Goal: Find specific page/section: Find specific page/section

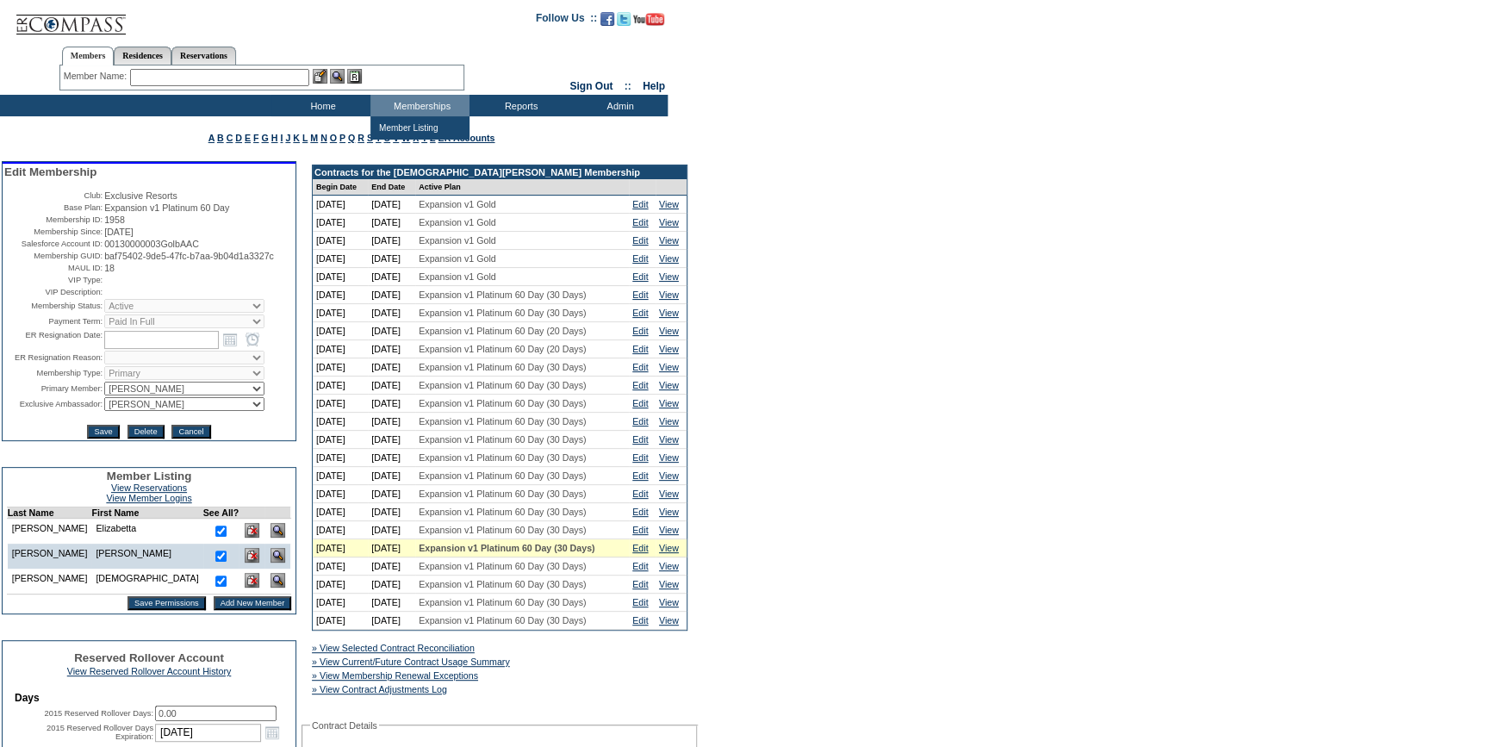
click at [274, 79] on input "text" at bounding box center [219, 77] width 179 height 17
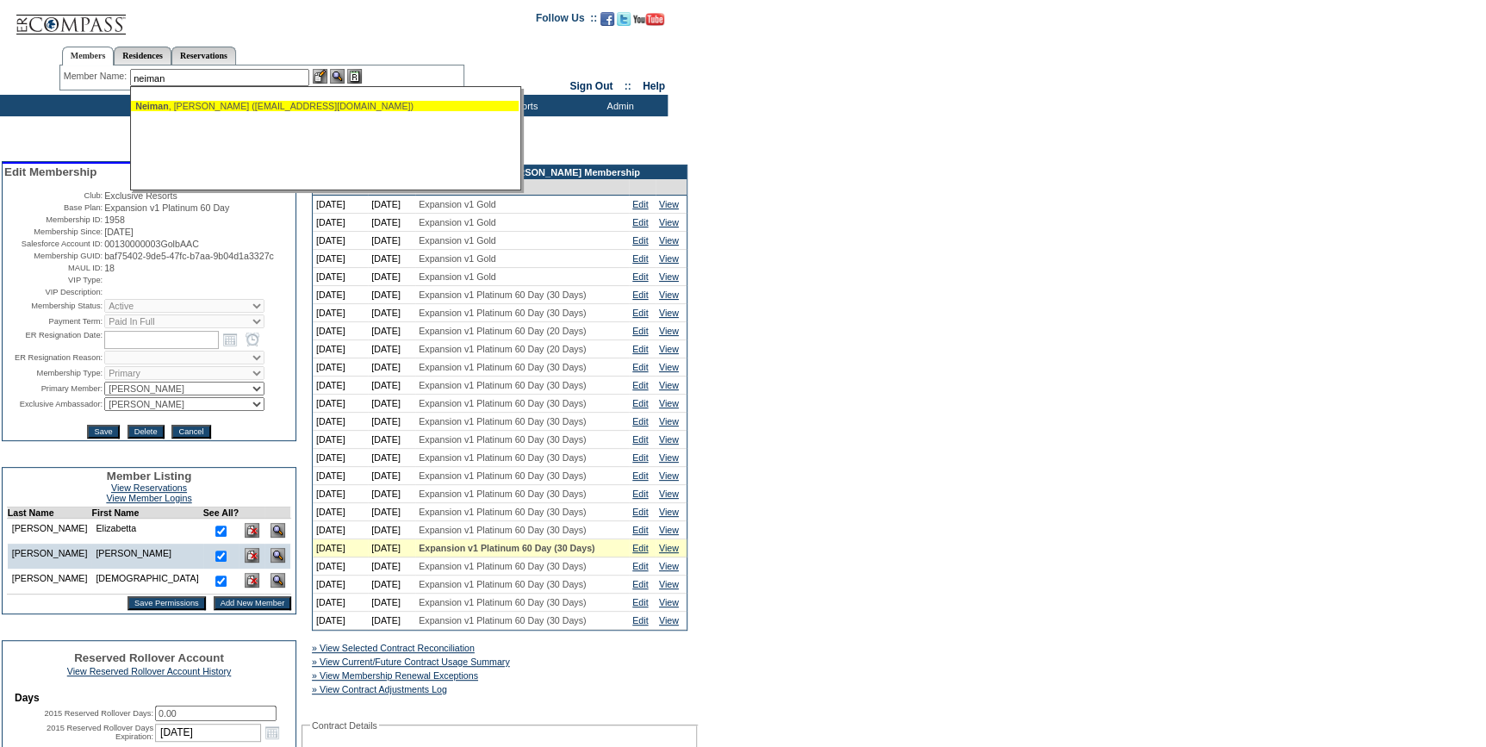
click at [165, 107] on span "Neiman" at bounding box center [152, 106] width 34 height 10
type input "Neiman, Braden (rbneiman@aol.com)"
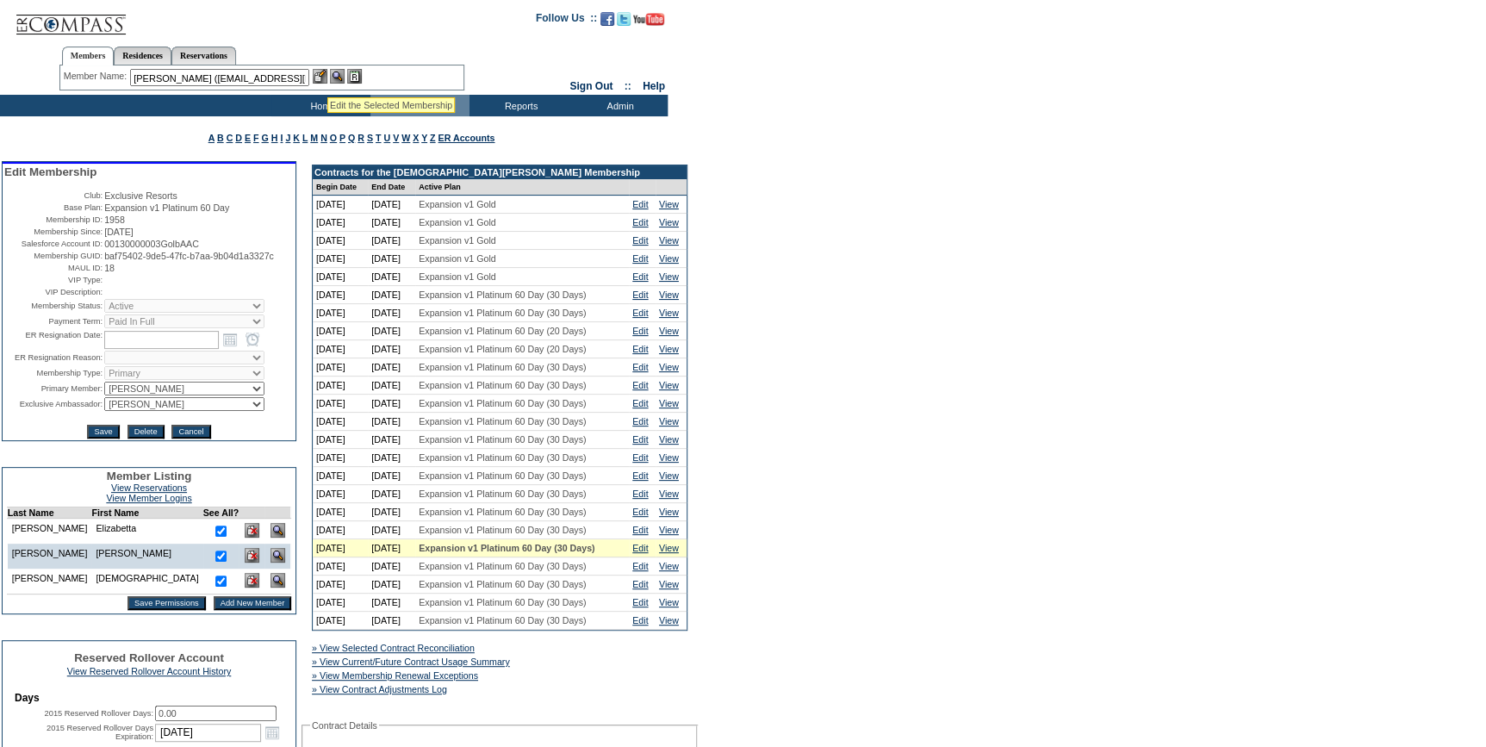
drag, startPoint x: 327, startPoint y: 76, endPoint x: 349, endPoint y: 86, distance: 23.9
click at [327, 76] on img at bounding box center [320, 76] width 15 height 15
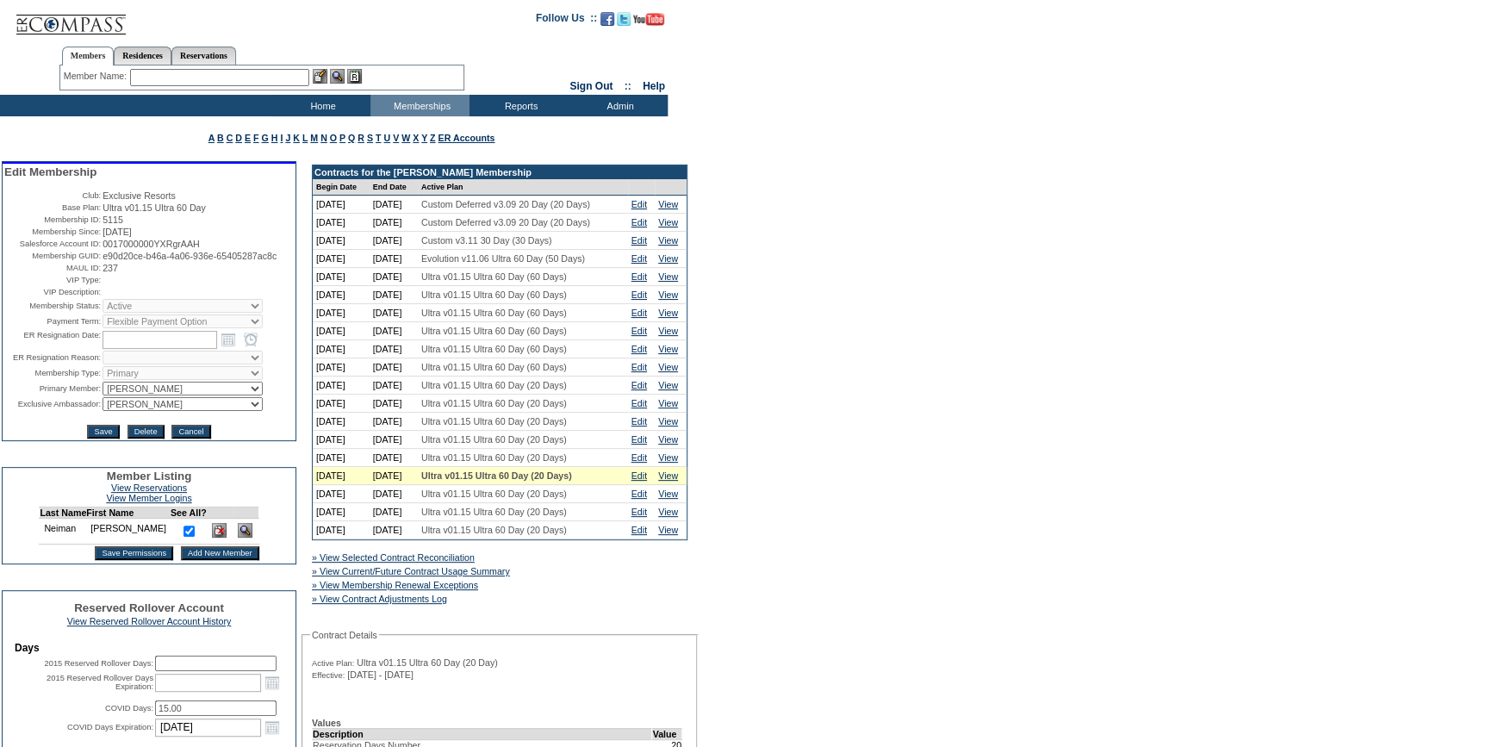
drag, startPoint x: 166, startPoint y: 270, endPoint x: 96, endPoint y: 259, distance: 71.4
click at [96, 259] on tr "Membership GUID: e90d20ce-b46a-4a06-936e-65405287ac8c" at bounding box center [149, 256] width 290 height 10
copy tr "e90d20ce-b46a-4a06-936e-65405287ac8c"
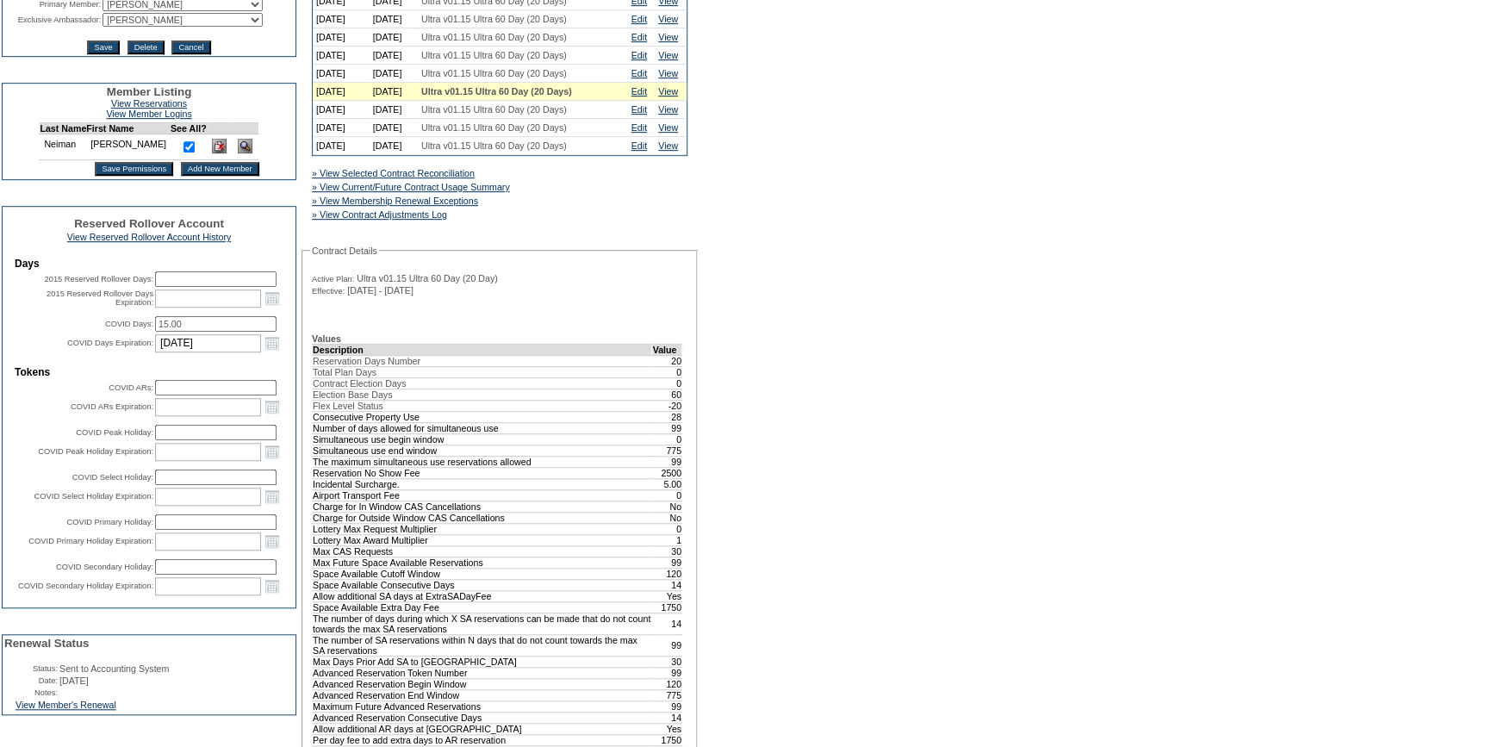
scroll to position [470, 0]
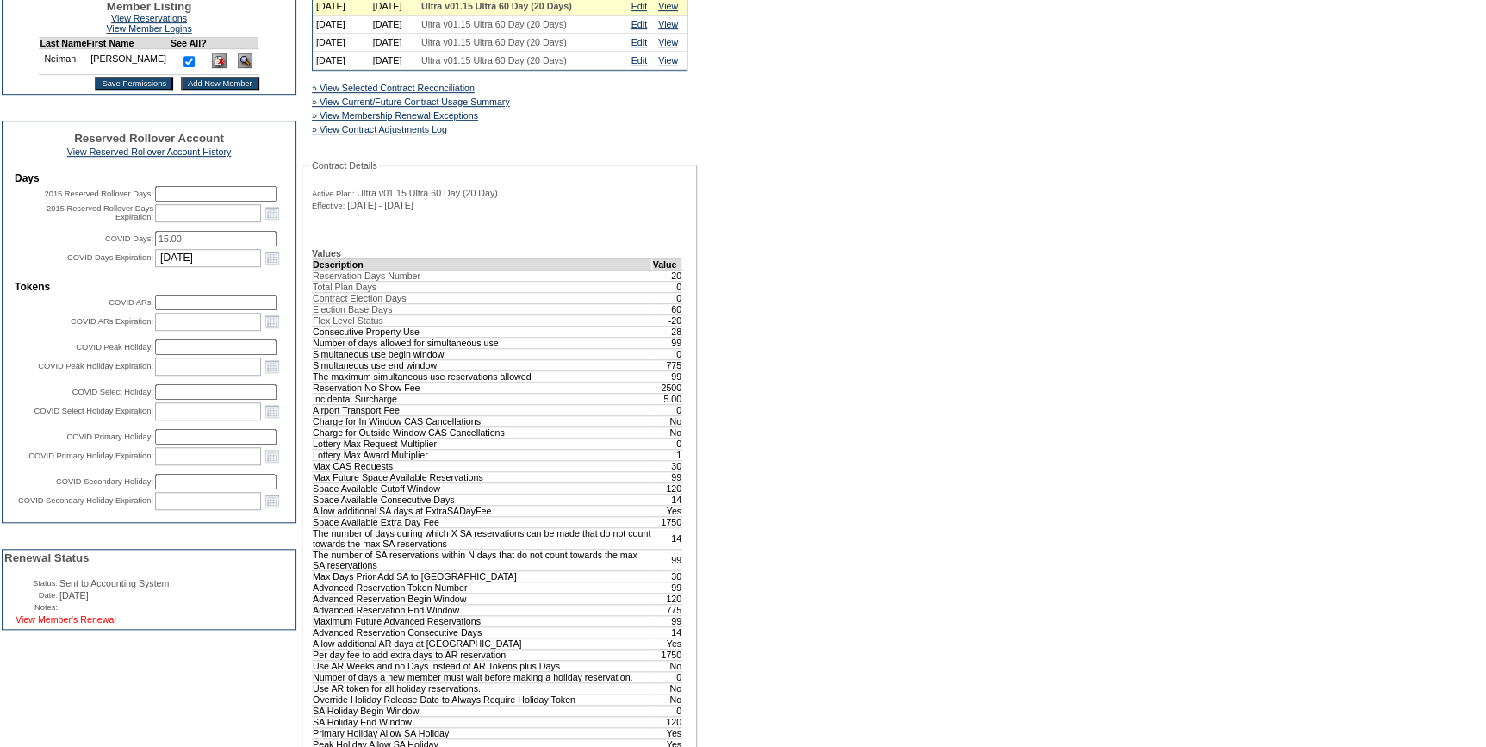
click at [114, 625] on link "View Member's Renewal" at bounding box center [66, 619] width 101 height 10
